Goal: Information Seeking & Learning: Learn about a topic

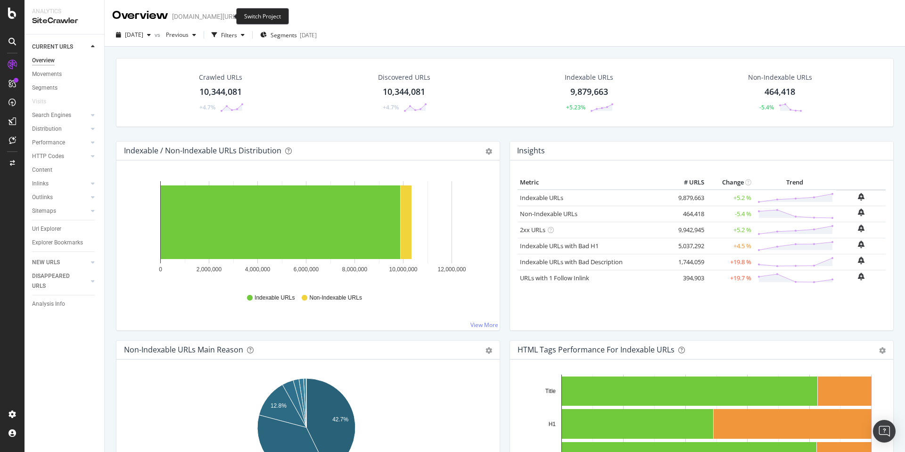
click at [242, 16] on icon "arrow-right-arrow-left" at bounding box center [245, 16] width 6 height 7
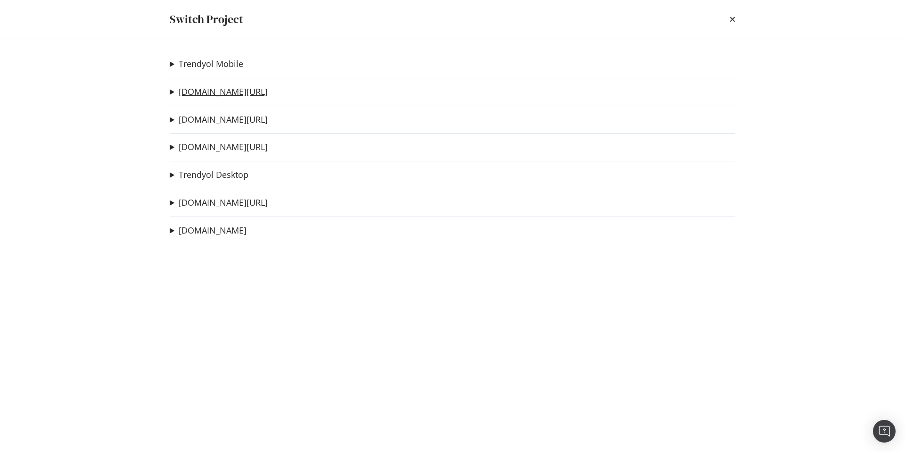
click at [216, 95] on link "[DOMAIN_NAME][URL]" at bounding box center [223, 92] width 89 height 10
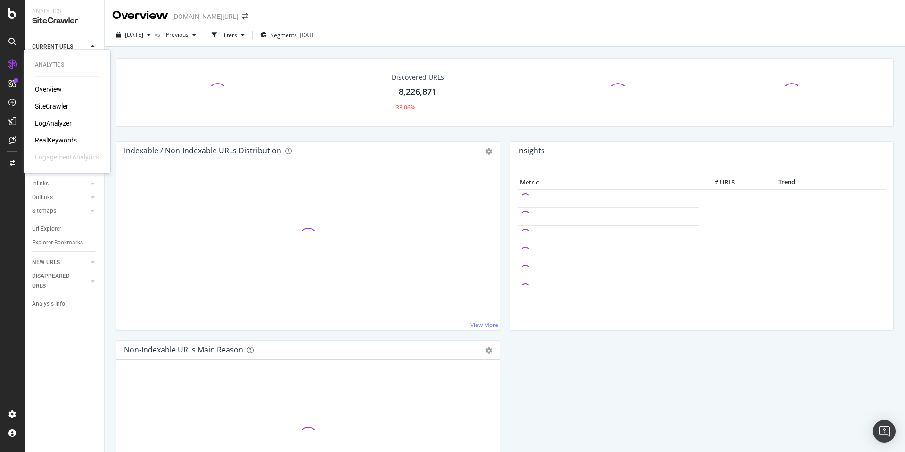
click at [61, 140] on div "RealKeywords" at bounding box center [56, 139] width 42 height 9
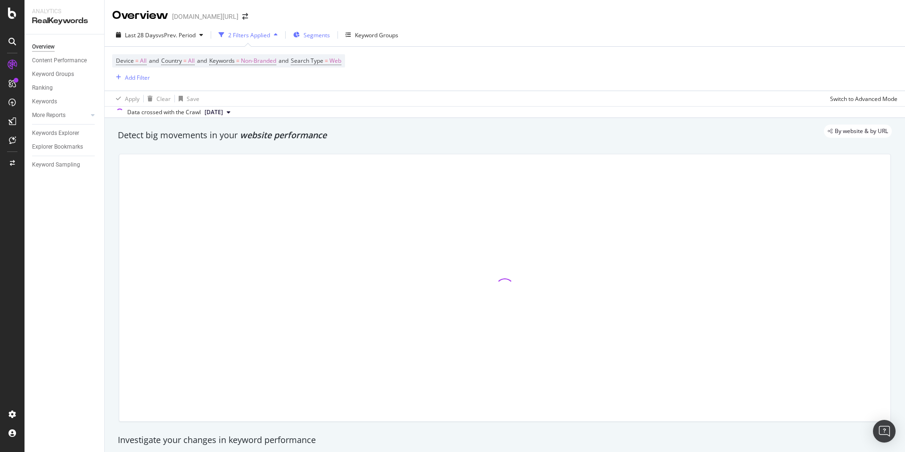
click at [317, 37] on span "Segments" at bounding box center [317, 35] width 26 height 8
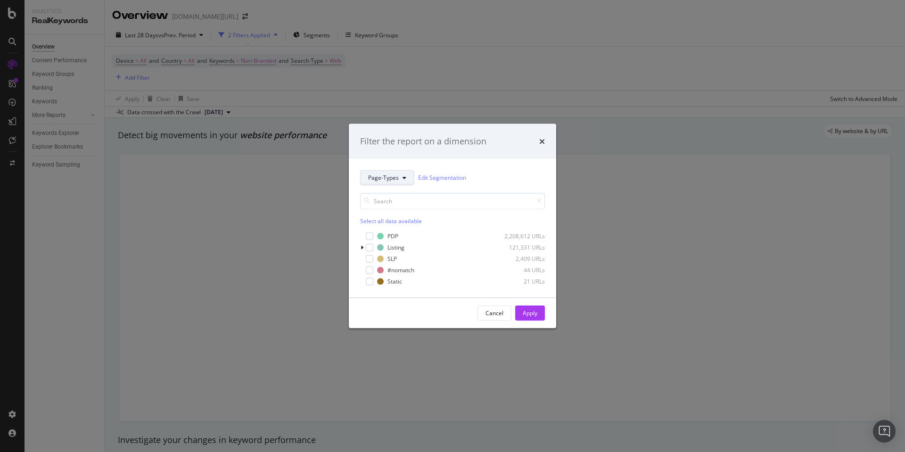
click at [387, 182] on button "Page-Types" at bounding box center [387, 177] width 54 height 15
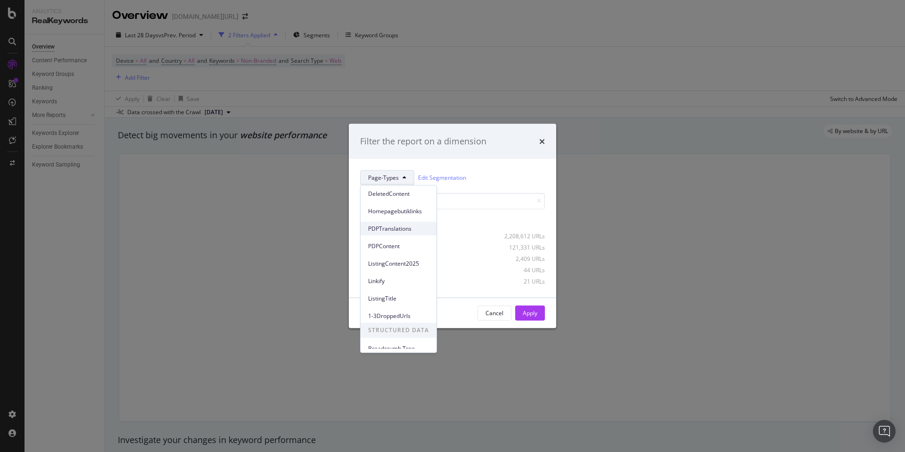
scroll to position [36, 0]
click at [408, 264] on span "ListingContent2025" at bounding box center [398, 262] width 61 height 8
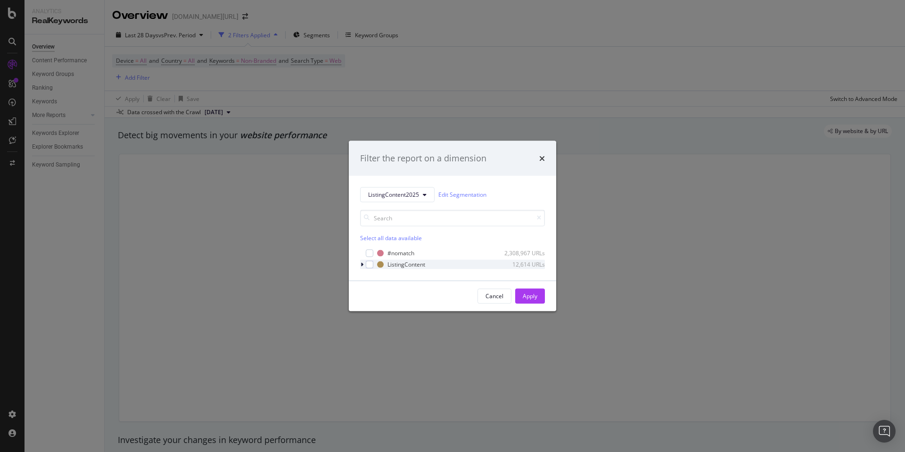
click at [362, 266] on icon "modal" at bounding box center [362, 264] width 3 height 6
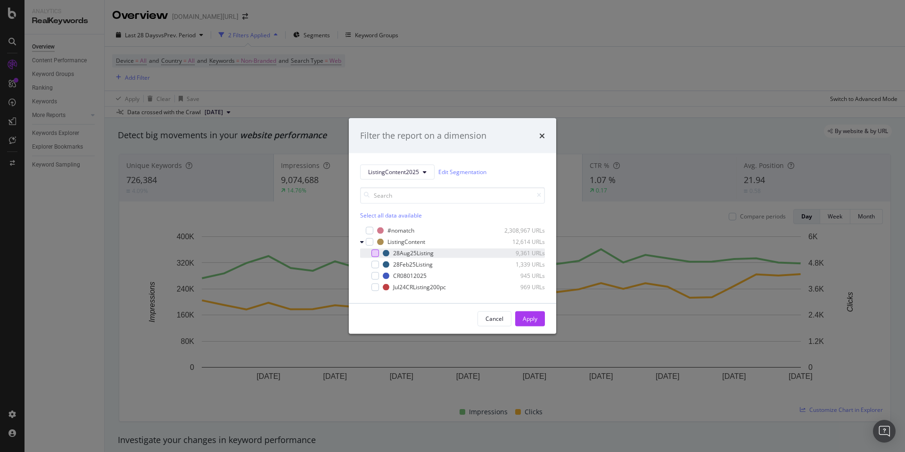
click at [373, 253] on div "modal" at bounding box center [375, 253] width 8 height 8
click at [373, 253] on icon "modal" at bounding box center [375, 252] width 4 height 5
click at [378, 288] on div "modal" at bounding box center [375, 287] width 8 height 8
click at [525, 317] on div "Apply" at bounding box center [530, 318] width 15 height 8
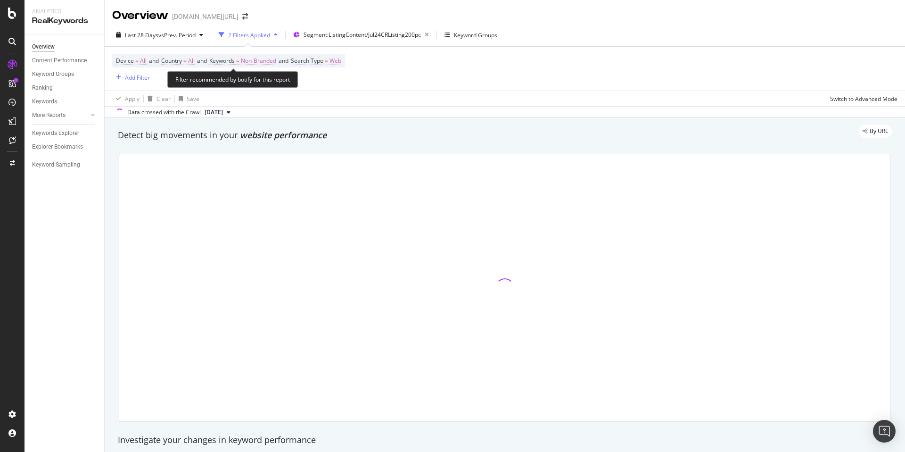
click at [319, 58] on span "Search Type" at bounding box center [307, 61] width 33 height 8
click at [322, 74] on div "Web Cancel Add filter Apply" at bounding box center [360, 91] width 119 height 47
click at [322, 77] on div "Web" at bounding box center [360, 82] width 104 height 15
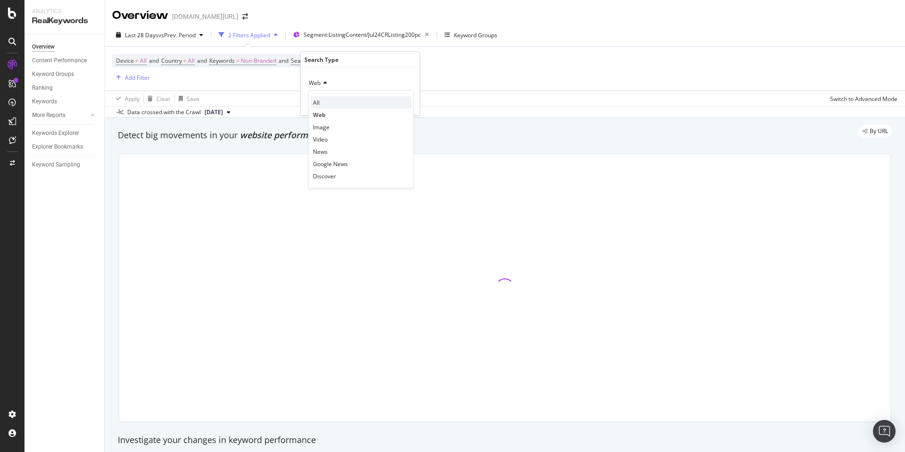
click at [331, 99] on div "All" at bounding box center [361, 102] width 101 height 12
click at [409, 105] on div "Apply" at bounding box center [404, 103] width 15 height 8
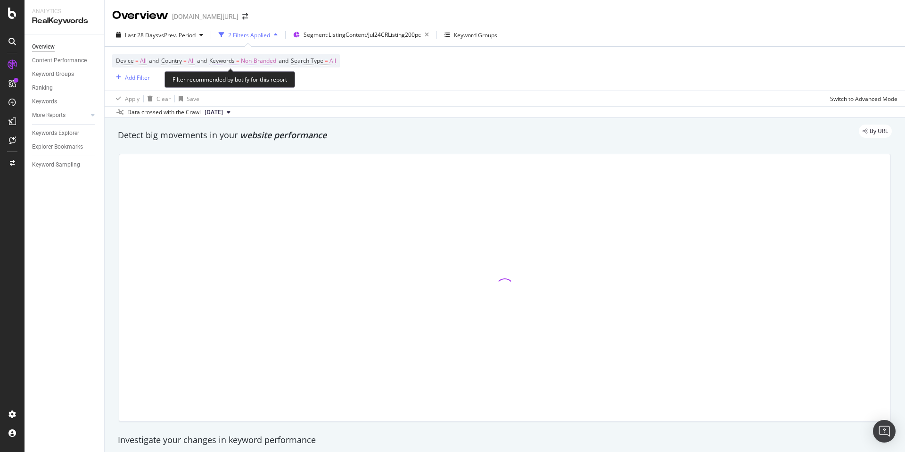
click at [263, 63] on span "Non-Branded" at bounding box center [258, 60] width 35 height 13
click at [254, 80] on span "Non-Branded" at bounding box center [242, 83] width 39 height 8
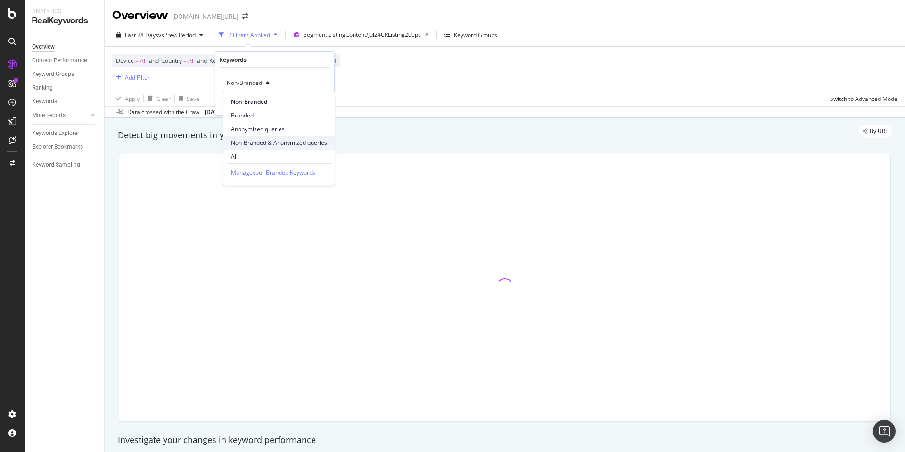
click at [277, 139] on span "Non-Branded & Anonymized queries" at bounding box center [279, 143] width 96 height 8
click at [322, 105] on div "Apply" at bounding box center [327, 103] width 15 height 8
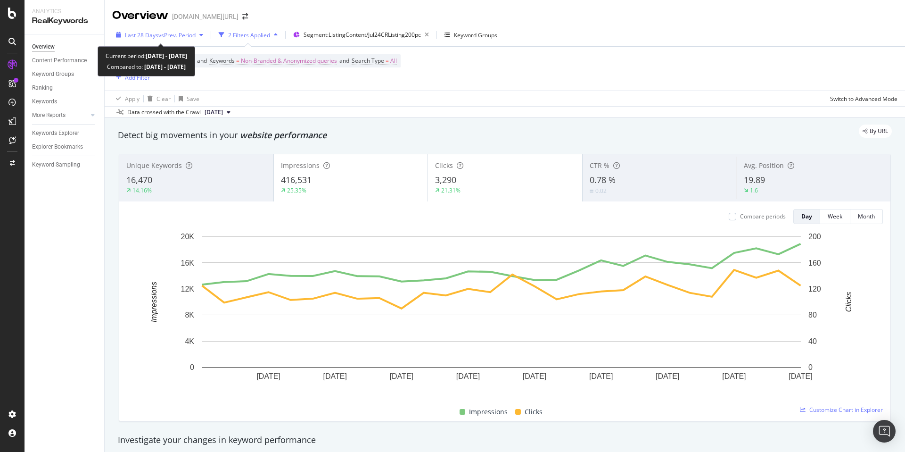
click at [165, 40] on div "Last 28 Days vs Prev. Period" at bounding box center [159, 35] width 95 height 14
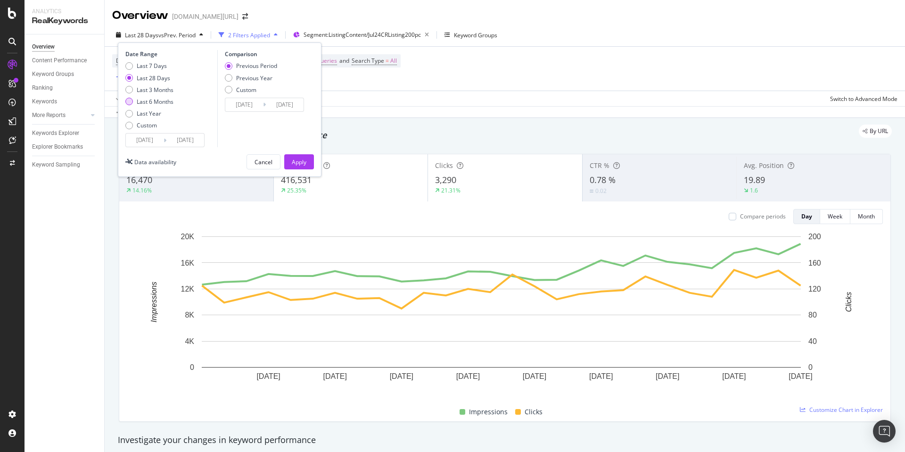
click at [163, 101] on div "Last 6 Months" at bounding box center [155, 102] width 37 height 8
type input "[DATE]"
click at [305, 156] on div "Apply" at bounding box center [299, 162] width 15 height 14
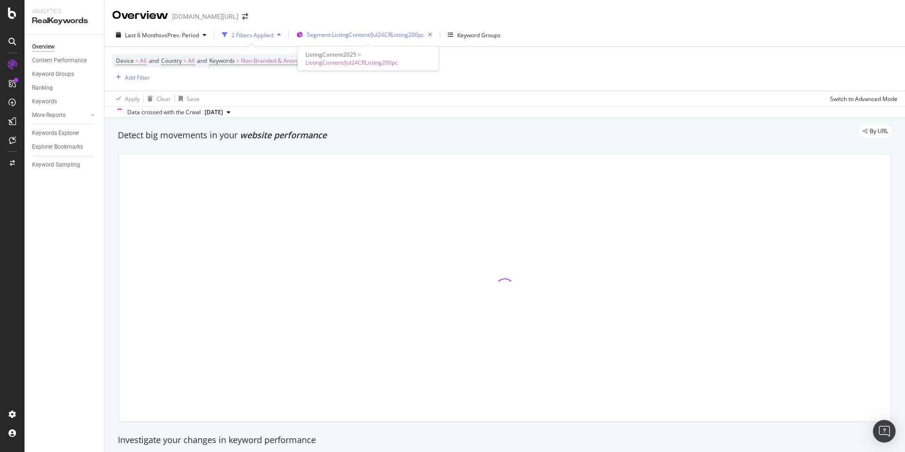
click at [379, 31] on span "Segment: ListingContent/Jul24CRListing200pc" at bounding box center [365, 35] width 117 height 8
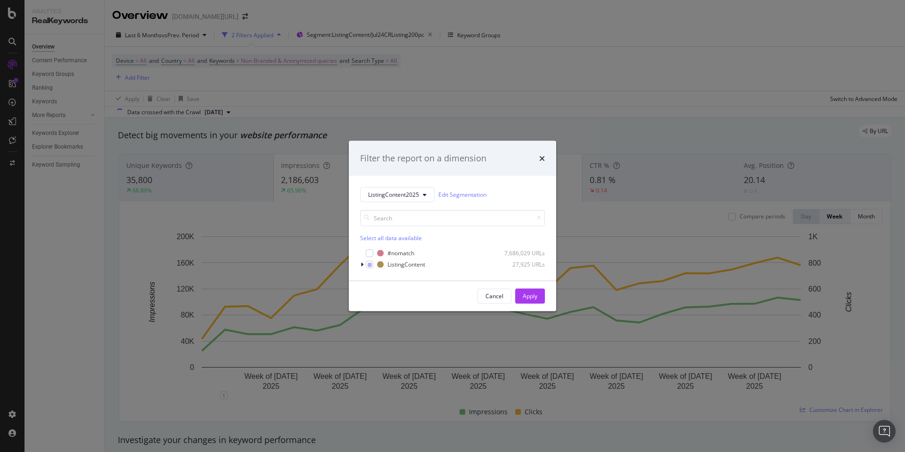
click at [546, 155] on div "Filter the report on a dimension" at bounding box center [452, 158] width 207 height 35
click at [542, 155] on icon "times" at bounding box center [542, 158] width 6 height 8
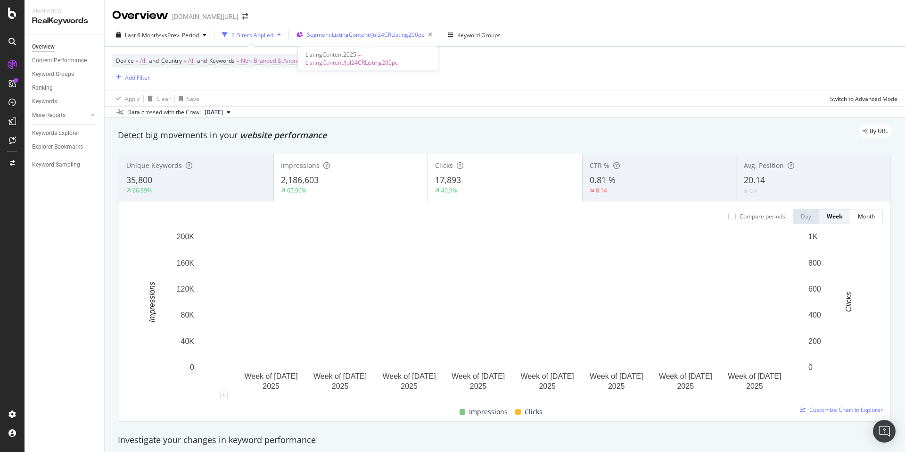
click at [340, 41] on div "Segment: ListingContent/Jul24CRListing200pc" at bounding box center [371, 34] width 129 height 13
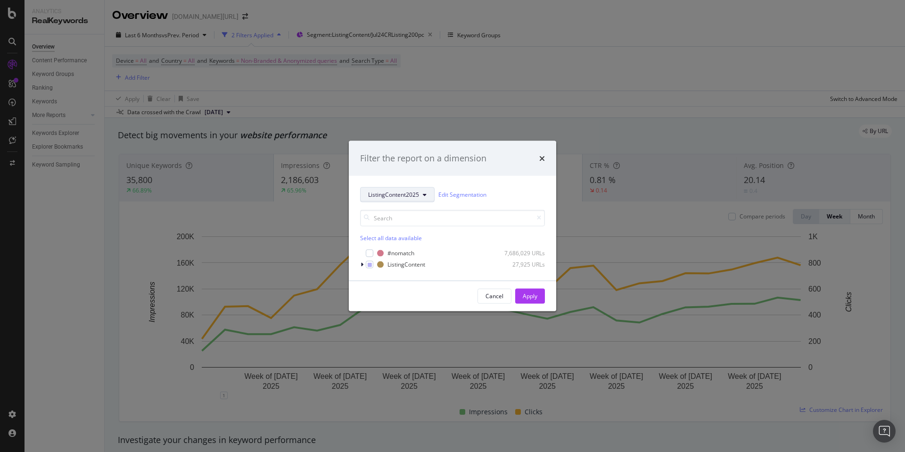
click at [395, 189] on button "ListingContent2025" at bounding box center [397, 194] width 74 height 15
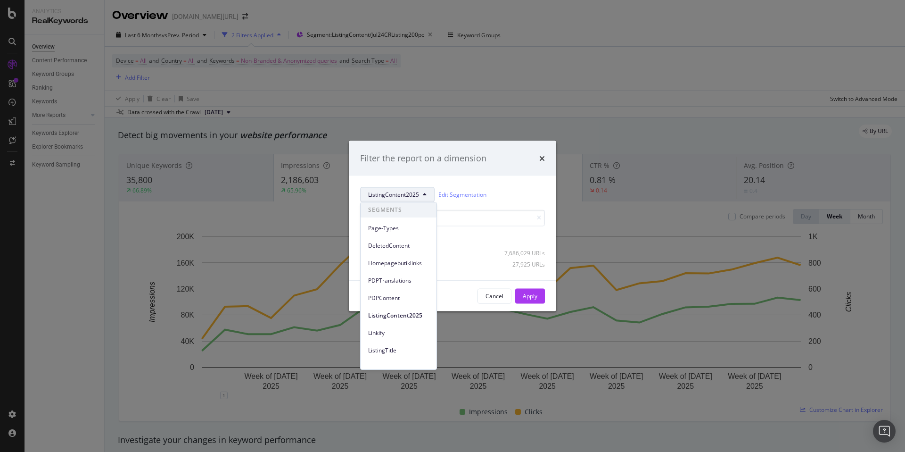
click at [533, 108] on div "Filter the report on a dimension ListingContent2025 Edit Segmentation Select al…" at bounding box center [452, 226] width 905 height 452
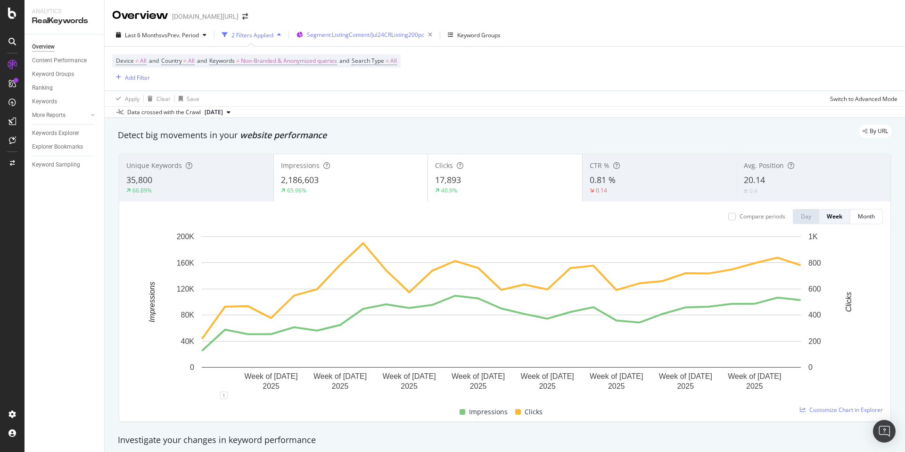
click at [366, 36] on span "Segment: ListingContent/Jul24CRListing200pc" at bounding box center [365, 35] width 117 height 8
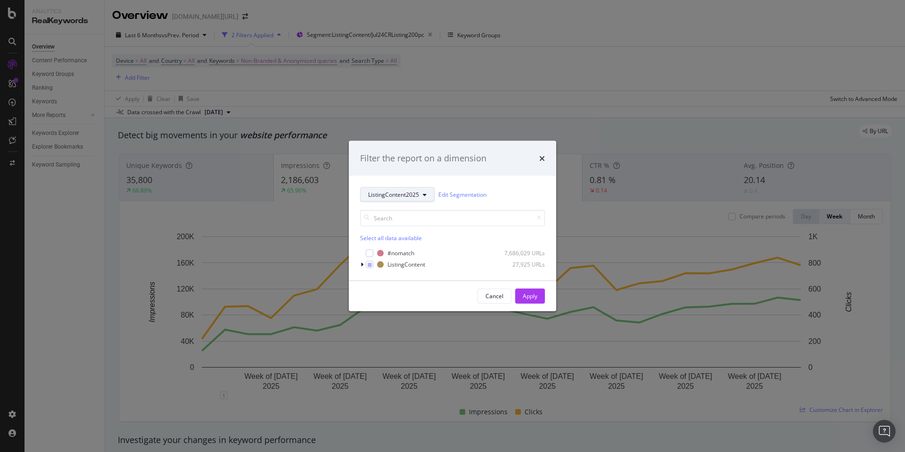
click at [414, 194] on span "ListingContent2025" at bounding box center [393, 194] width 51 height 8
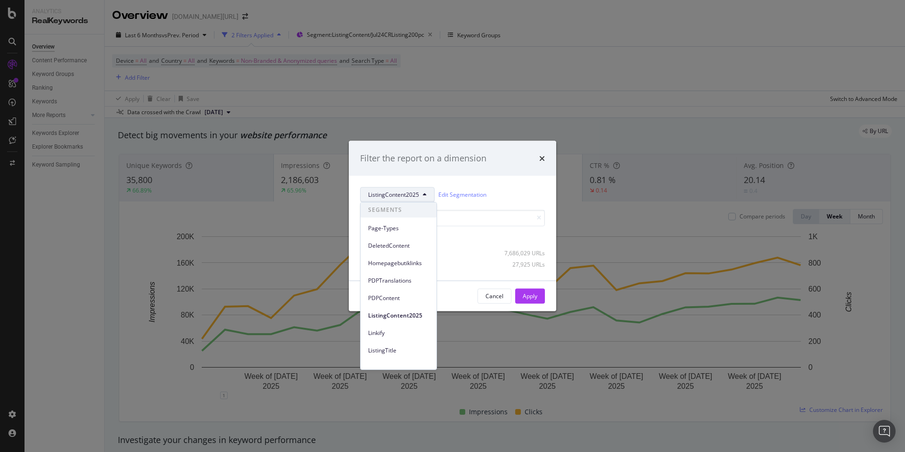
click at [414, 194] on span "ListingContent2025" at bounding box center [393, 194] width 51 height 8
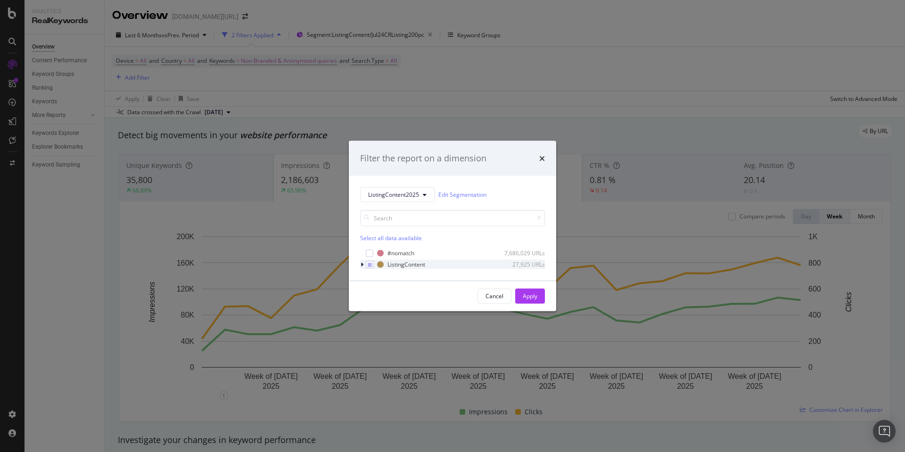
click at [361, 266] on icon "modal" at bounding box center [362, 264] width 3 height 6
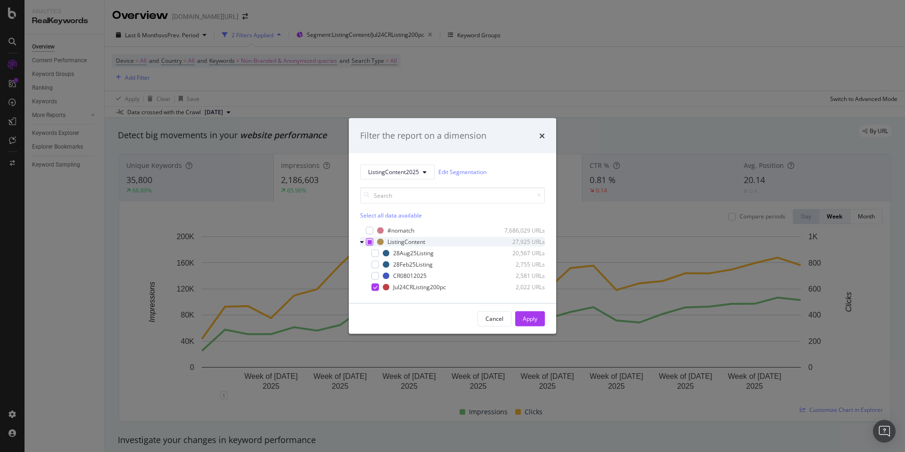
click at [372, 241] on div "modal" at bounding box center [370, 242] width 8 height 8
click at [370, 243] on icon "modal" at bounding box center [370, 241] width 4 height 5
click at [485, 58] on div "Filter the report on a dimension ListingContent2025 Edit Segmentation Select al…" at bounding box center [452, 226] width 905 height 452
